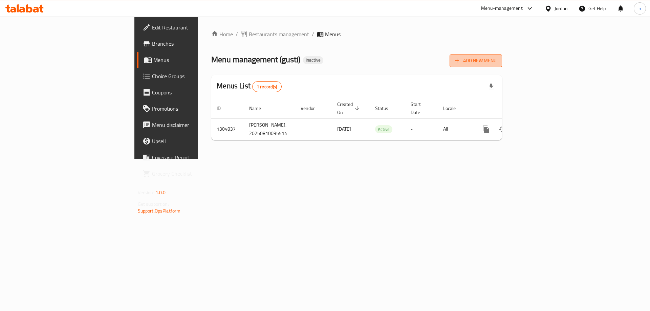
click at [497, 61] on span "Add New Menu" at bounding box center [476, 61] width 42 height 8
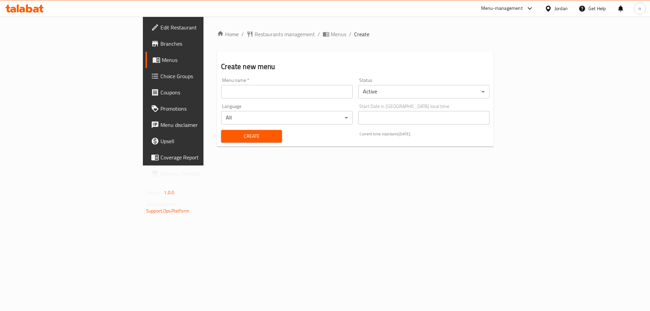
click at [304, 92] on input "text" at bounding box center [286, 92] width 131 height 14
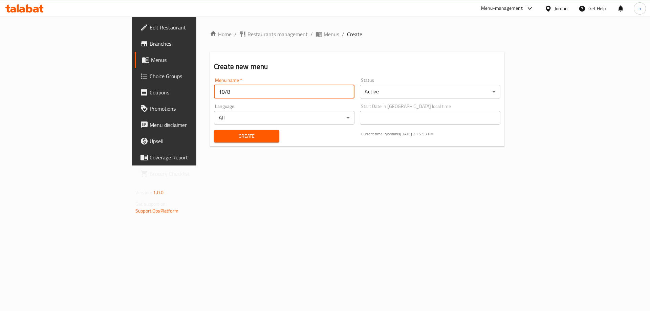
type input "10/8"
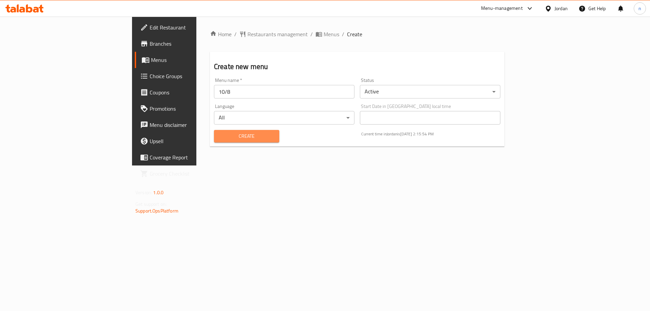
click at [234, 132] on span "Create" at bounding box center [246, 136] width 55 height 8
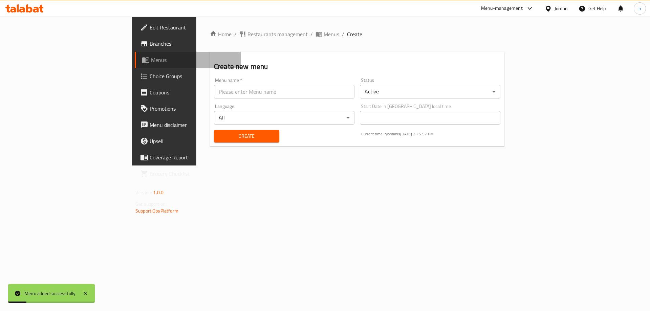
click at [142, 62] on icon at bounding box center [145, 61] width 7 height 6
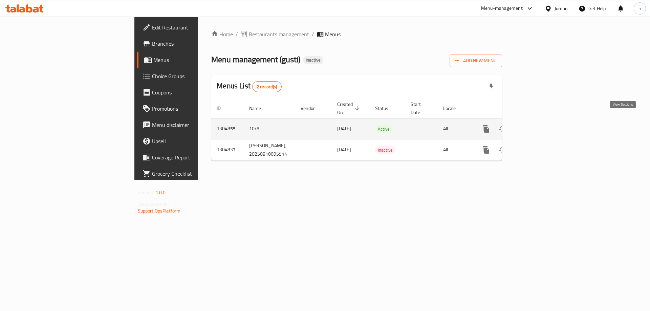
click at [543, 123] on link "enhanced table" at bounding box center [535, 129] width 16 height 16
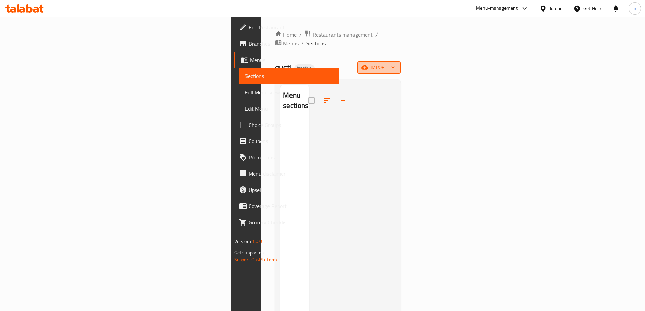
click at [395, 63] on span "import" at bounding box center [379, 67] width 33 height 8
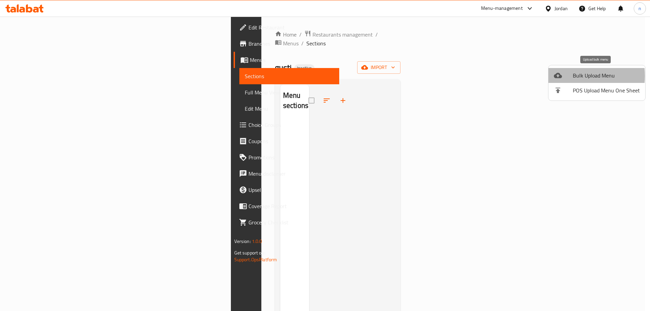
click at [571, 76] on div at bounding box center [563, 75] width 19 height 8
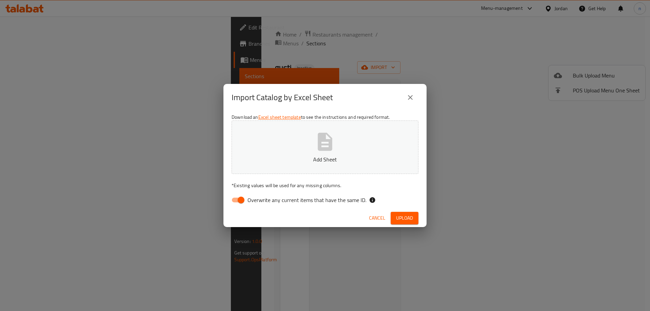
click at [242, 205] on input "Overwrite any current items that have the same ID." at bounding box center [241, 200] width 39 height 13
checkbox input "false"
click at [313, 148] on button "Add Sheet" at bounding box center [325, 148] width 187 height 54
click at [415, 218] on button "Upload" at bounding box center [405, 218] width 28 height 13
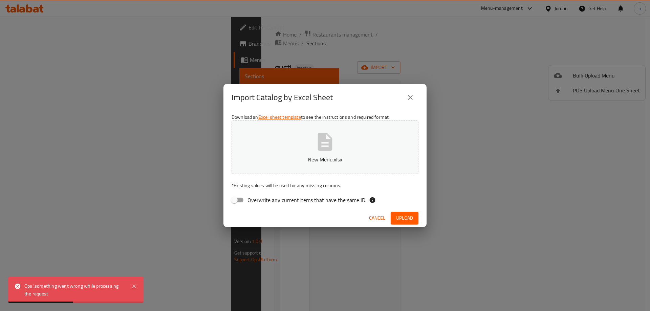
click at [411, 221] on span "Upload" at bounding box center [404, 218] width 17 height 8
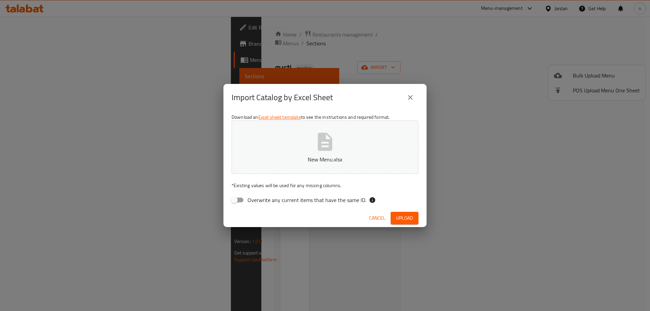
click at [411, 96] on icon "close" at bounding box center [410, 97] width 8 height 8
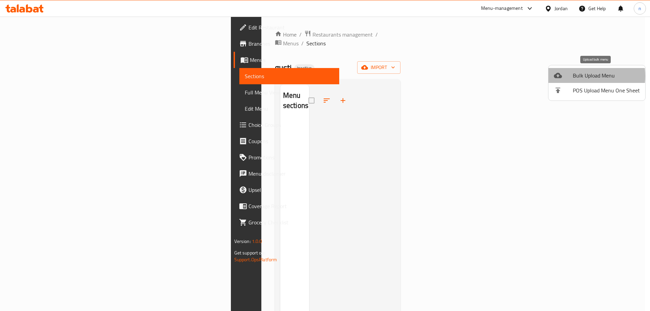
click at [580, 76] on span "Bulk Upload Menu" at bounding box center [606, 75] width 67 height 8
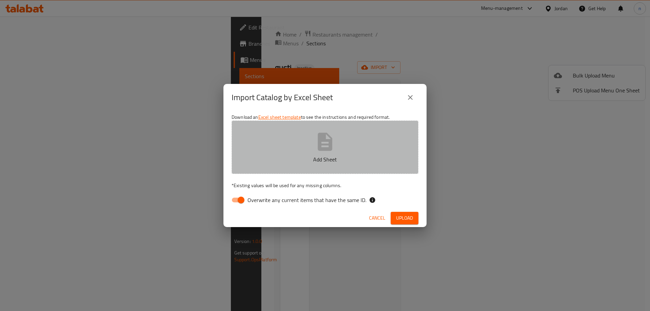
click at [290, 145] on button "Add Sheet" at bounding box center [325, 148] width 187 height 54
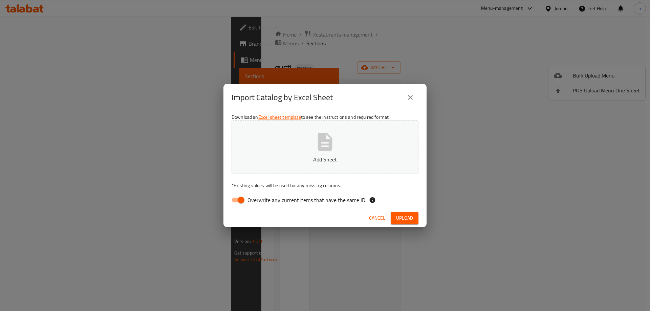
click at [238, 198] on input "Overwrite any current items that have the same ID." at bounding box center [241, 200] width 39 height 13
checkbox input "false"
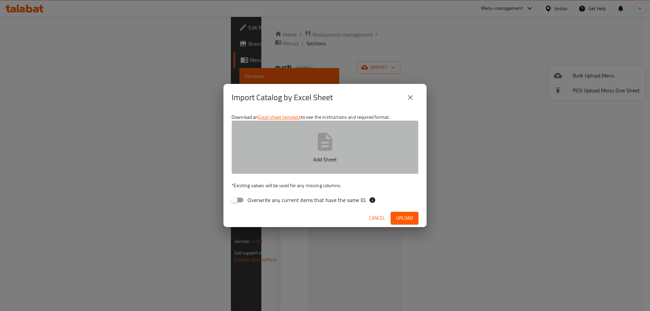
click at [312, 144] on button "Add Sheet" at bounding box center [325, 148] width 187 height 54
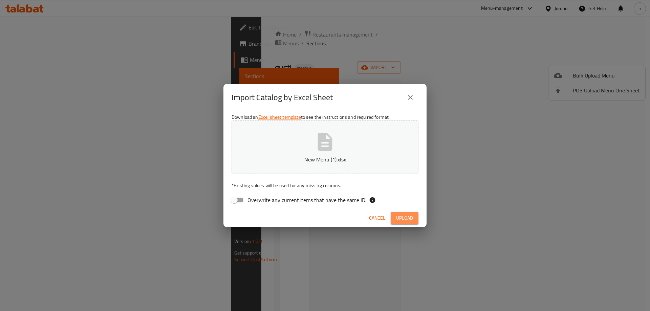
click at [410, 218] on span "Upload" at bounding box center [404, 218] width 17 height 8
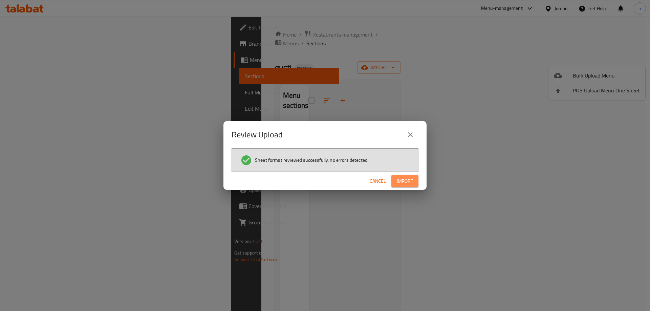
click at [399, 185] on span "Import" at bounding box center [405, 181] width 16 height 8
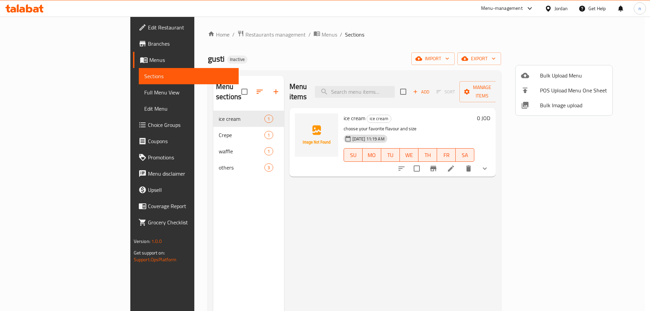
click at [310, 195] on div at bounding box center [325, 155] width 650 height 311
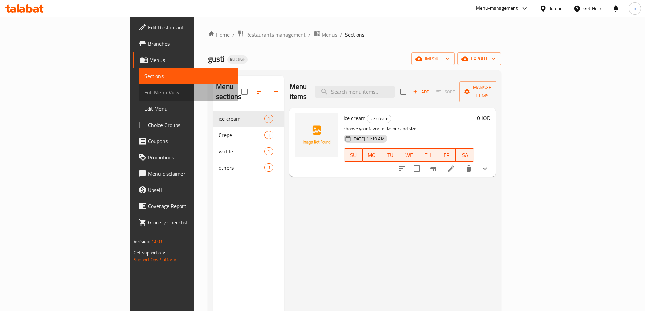
click at [144, 96] on span "Full Menu View" at bounding box center [188, 92] width 88 height 8
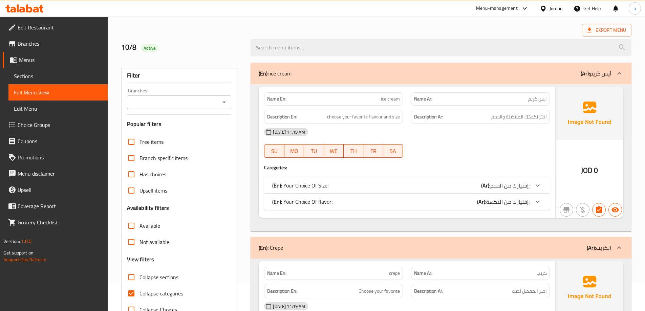
scroll to position [68, 0]
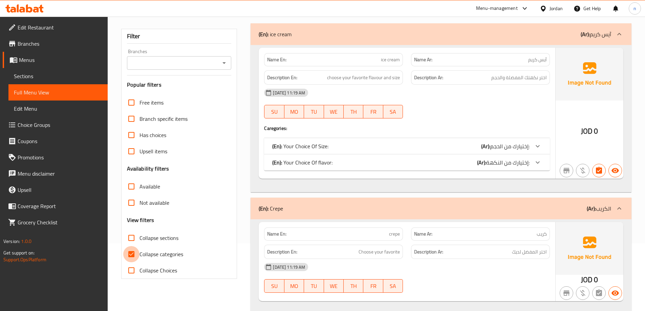
click at [132, 257] on input "Collapse categories" at bounding box center [131, 254] width 16 height 16
checkbox input "false"
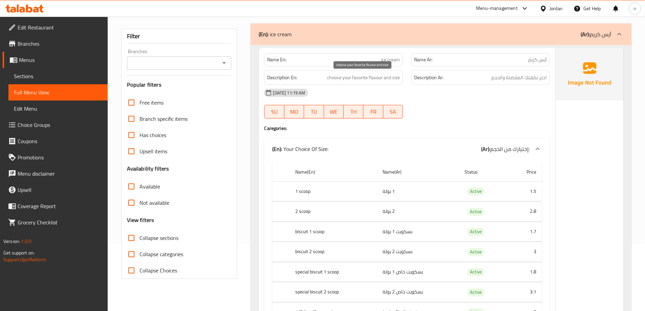
click at [380, 80] on span "choose your favorite flavour and size" at bounding box center [363, 77] width 73 height 8
click at [455, 115] on div at bounding box center [480, 118] width 147 height 8
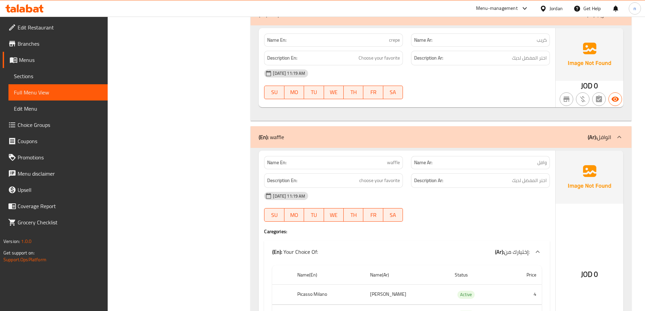
scroll to position [644, 0]
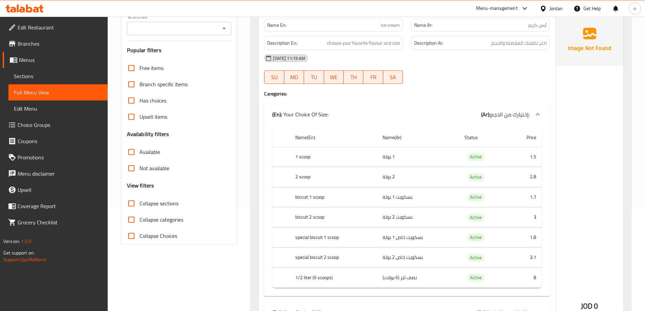
scroll to position [0, 0]
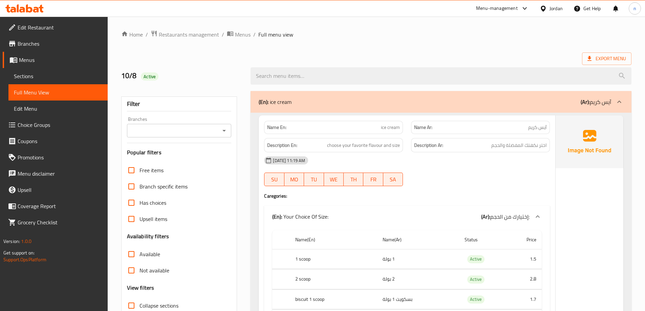
click at [27, 60] on span "Menus" at bounding box center [60, 60] width 83 height 8
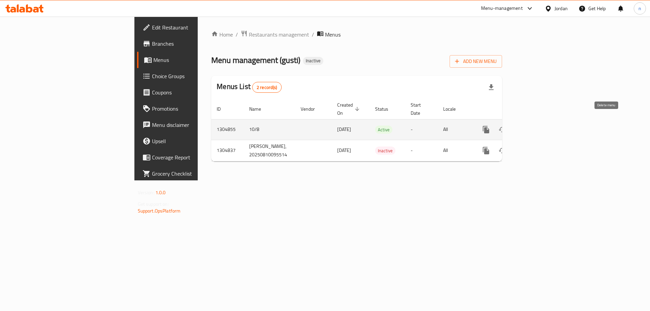
click at [523, 126] on icon "enhanced table" at bounding box center [519, 130] width 8 height 8
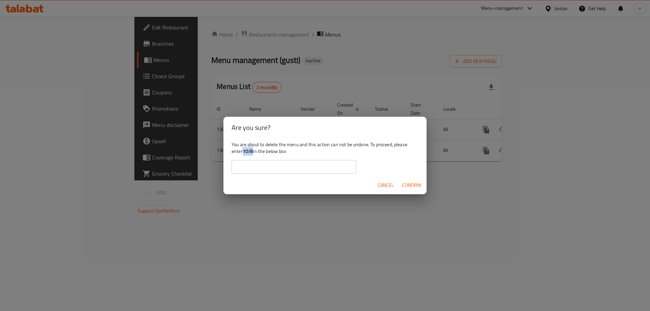
drag, startPoint x: 244, startPoint y: 152, endPoint x: 253, endPoint y: 152, distance: 9.2
click at [253, 152] on b "10/8" at bounding box center [248, 151] width 10 height 9
copy b "10/8"
click at [253, 166] on input "text" at bounding box center [294, 167] width 125 height 14
paste input "10/8"
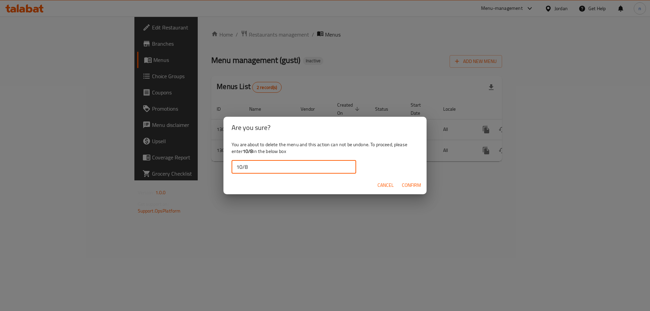
type input "10/8"
click at [415, 185] on span "Confirm" at bounding box center [411, 185] width 19 height 8
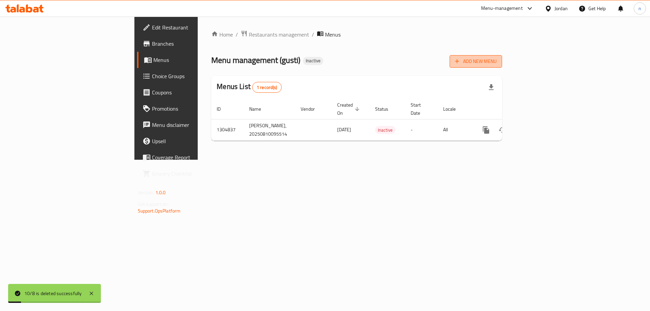
click at [497, 65] on span "Add New Menu" at bounding box center [476, 61] width 42 height 8
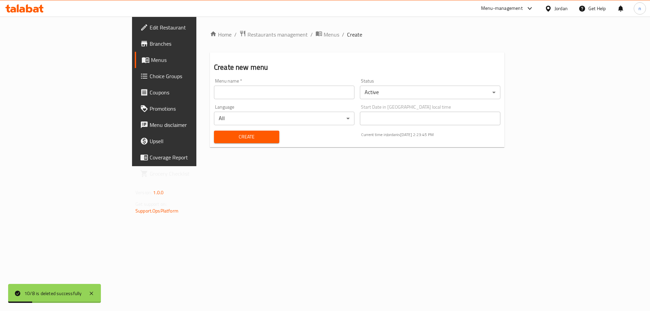
click at [265, 90] on input "text" at bounding box center [284, 93] width 141 height 14
type input "10/8"
click at [221, 137] on span "Create" at bounding box center [246, 137] width 55 height 8
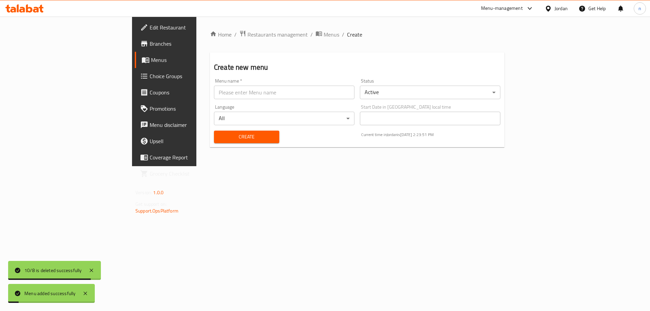
click at [151, 63] on span "Menus" at bounding box center [193, 60] width 84 height 8
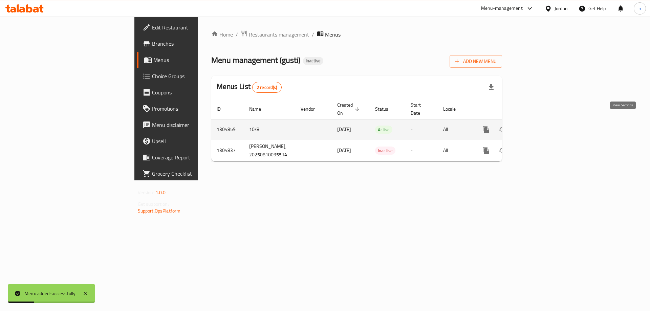
click at [543, 122] on link "enhanced table" at bounding box center [535, 130] width 16 height 16
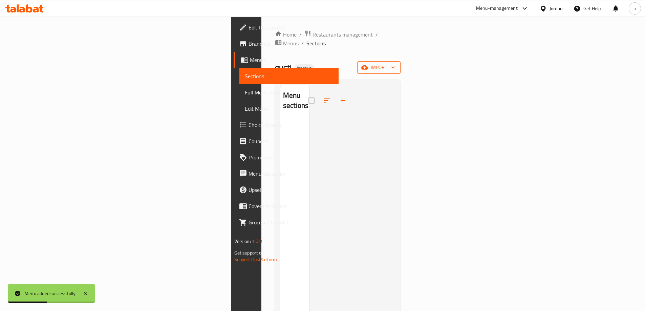
click at [397, 64] on icon "button" at bounding box center [393, 67] width 7 height 7
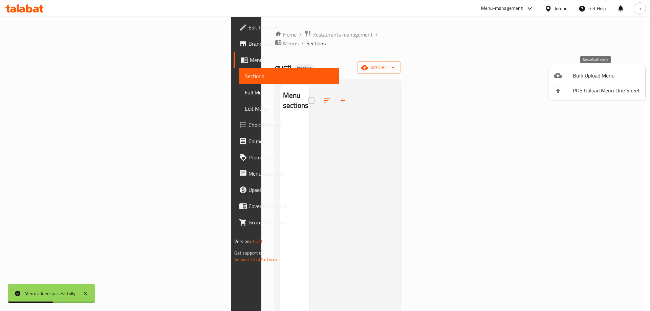
click at [592, 78] on span "Bulk Upload Menu" at bounding box center [606, 75] width 67 height 8
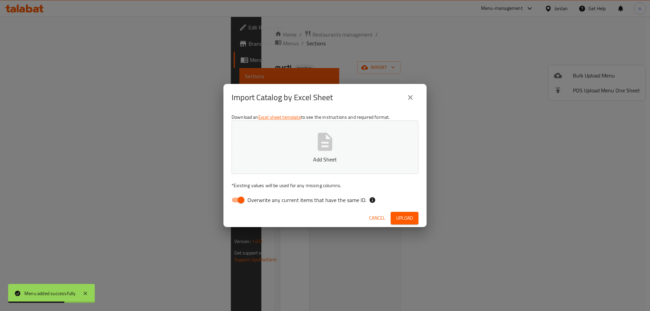
click at [243, 200] on input "Overwrite any current items that have the same ID." at bounding box center [241, 200] width 39 height 13
checkbox input "false"
click at [370, 132] on button "Add Sheet" at bounding box center [325, 148] width 187 height 54
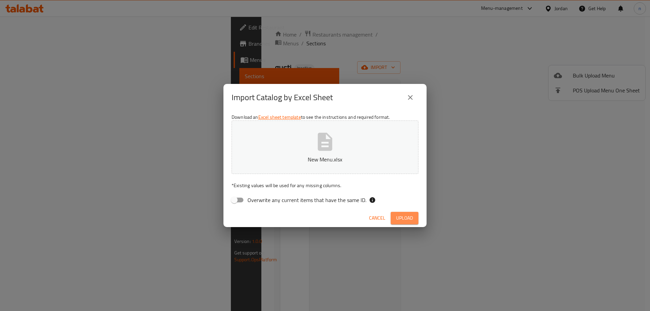
click at [405, 220] on span "Upload" at bounding box center [404, 218] width 17 height 8
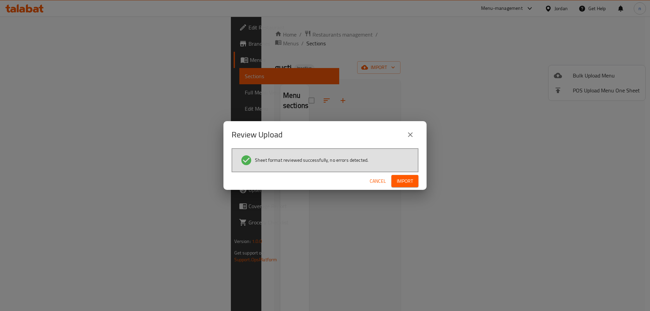
click at [405, 185] on span "Import" at bounding box center [405, 181] width 16 height 8
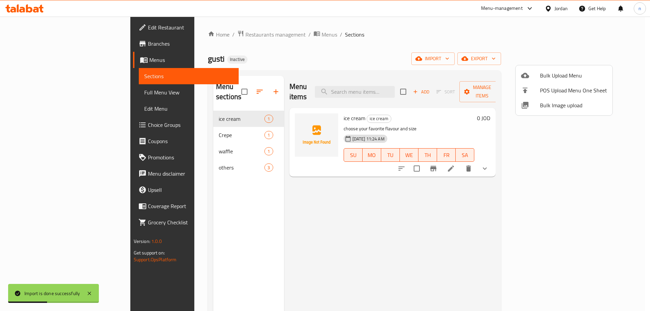
click at [42, 93] on div at bounding box center [325, 155] width 650 height 311
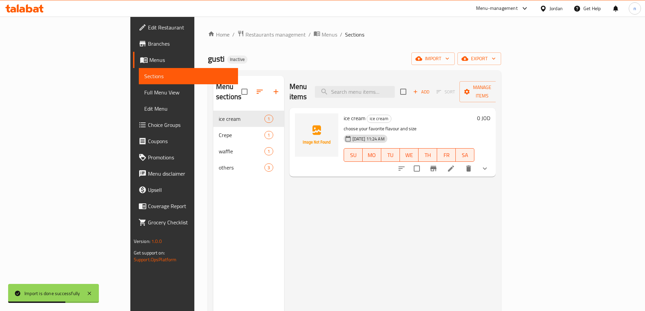
click at [144, 93] on span "Full Menu View" at bounding box center [188, 92] width 88 height 8
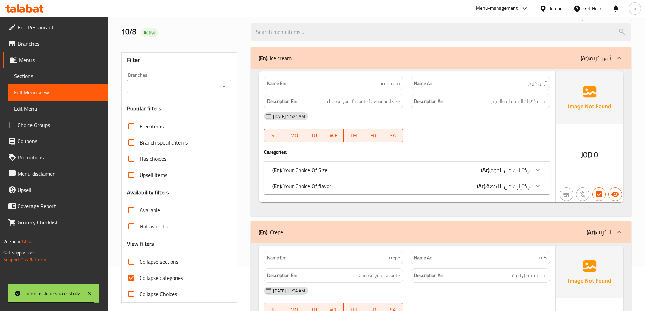
scroll to position [102, 0]
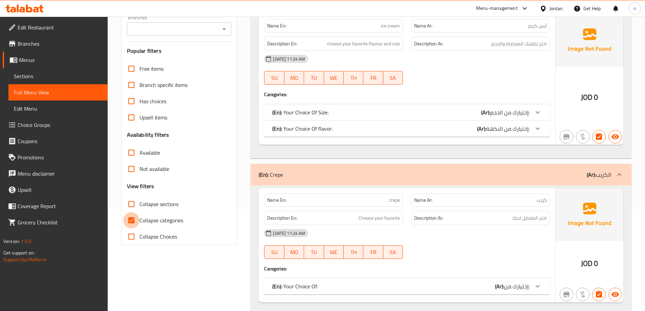
click at [129, 222] on input "Collapse categories" at bounding box center [131, 220] width 16 height 16
checkbox input "false"
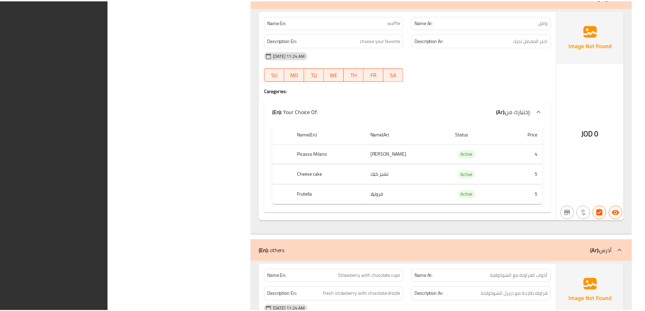
scroll to position [1202, 0]
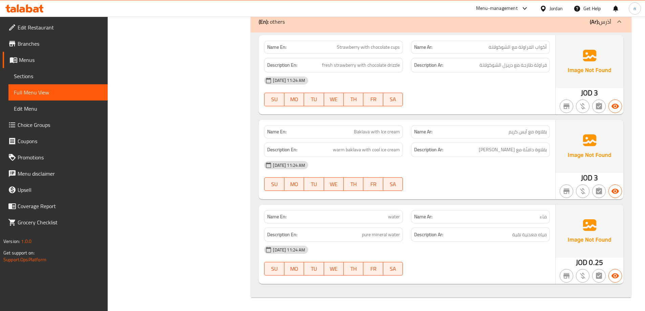
click at [34, 17] on div at bounding box center [322, 17] width 645 height 0
click at [39, 25] on span "Edit Restaurant" at bounding box center [60, 27] width 85 height 8
